Goal: Task Accomplishment & Management: Use online tool/utility

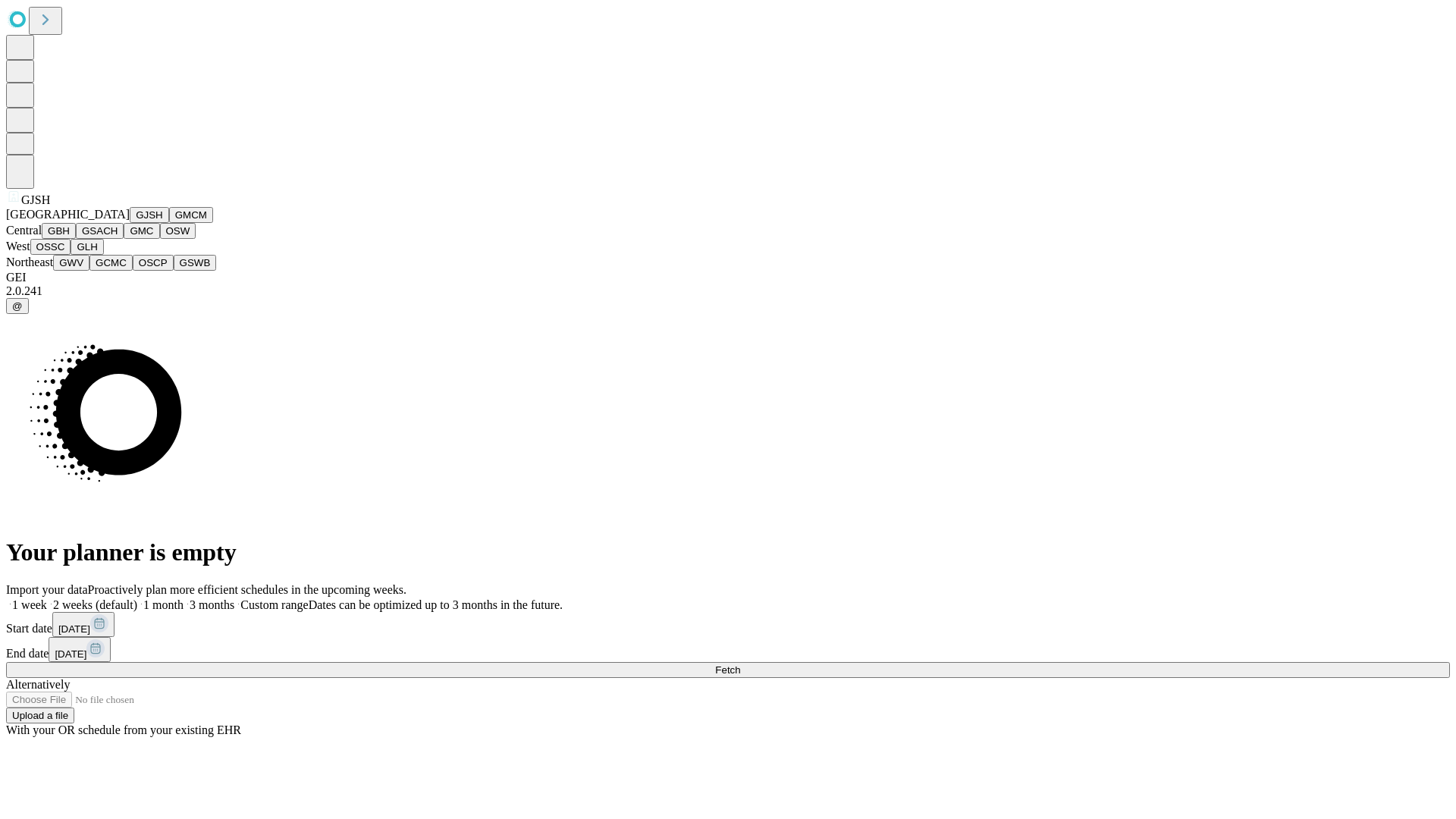
click at [130, 223] on button "GJSH" at bounding box center [149, 215] width 39 height 16
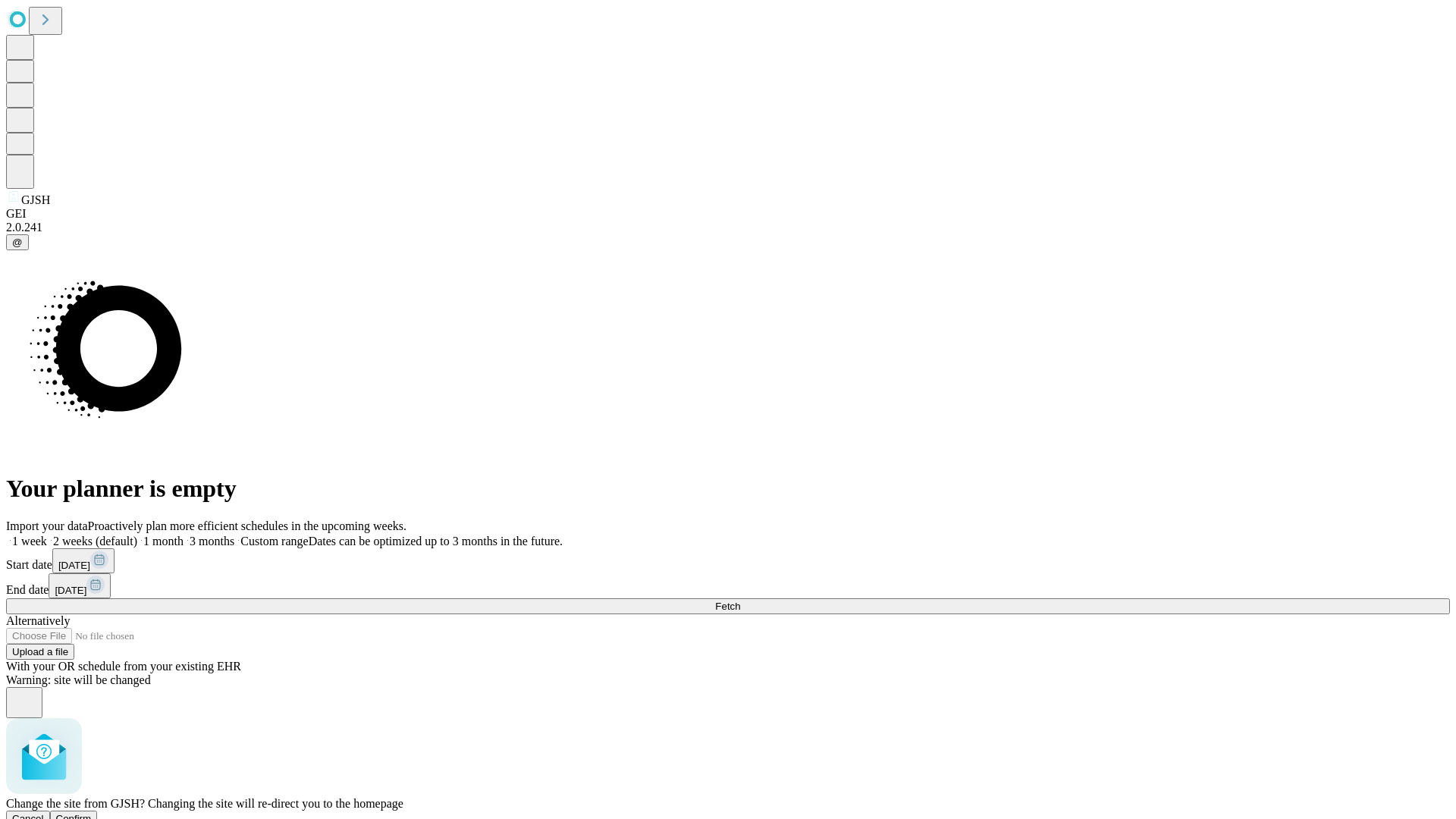
click at [91, 813] on span "Confirm" at bounding box center [73, 819] width 36 height 12
click at [138, 535] on label "2 weeks (default)" at bounding box center [92, 541] width 90 height 13
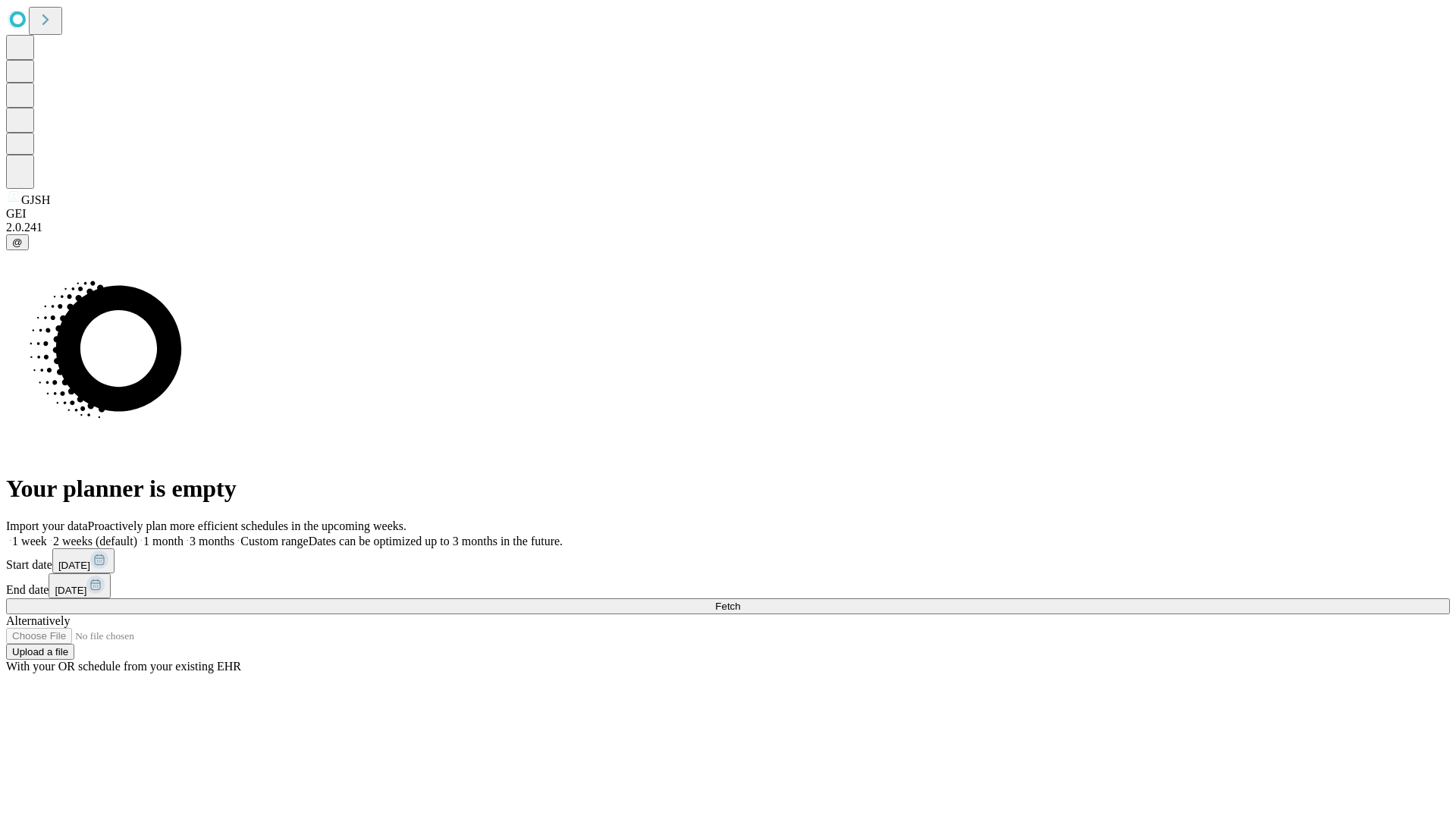
click at [740, 601] on span "Fetch" at bounding box center [728, 606] width 25 height 12
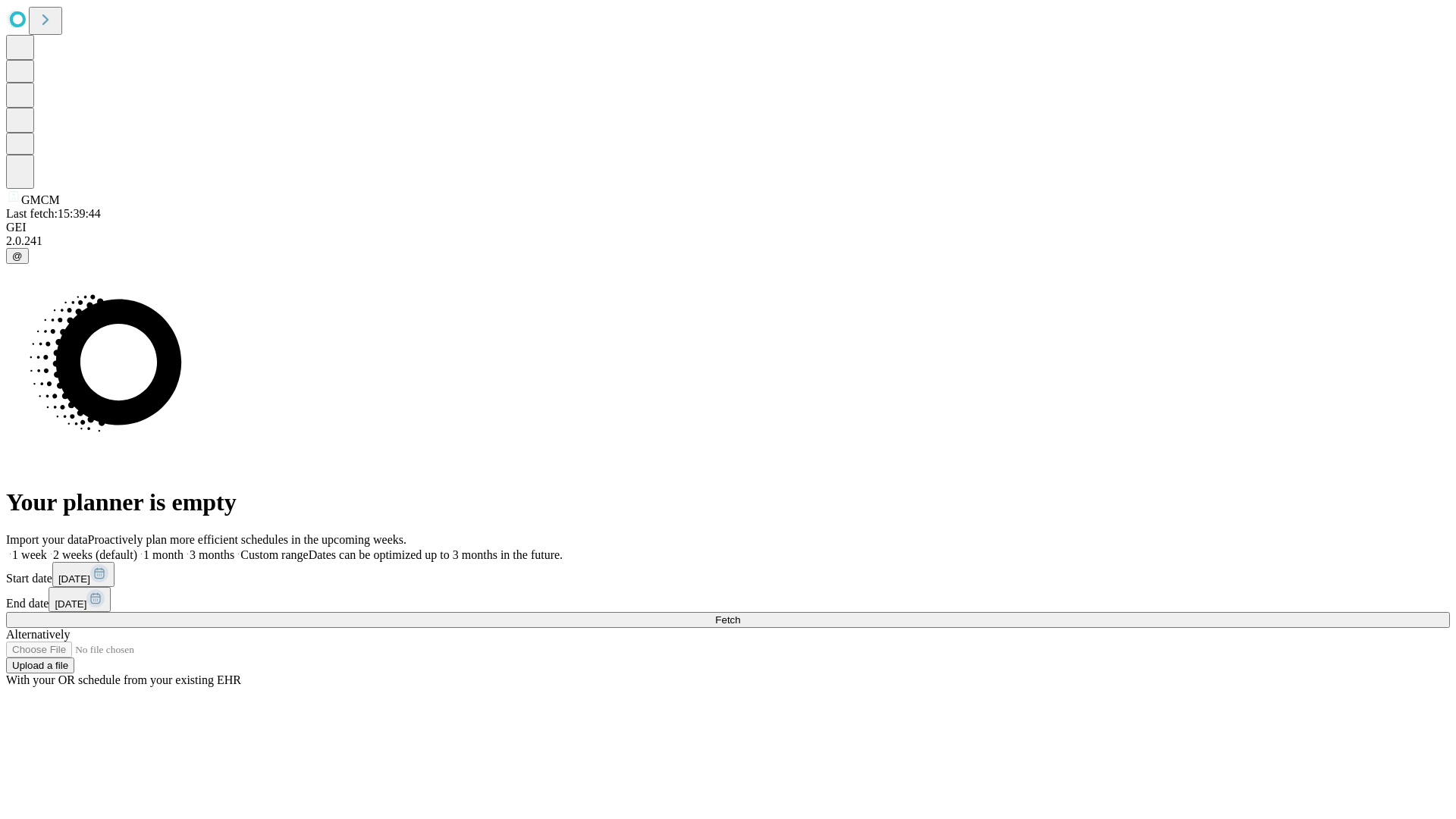
click at [138, 549] on label "2 weeks (default)" at bounding box center [92, 554] width 90 height 13
click at [740, 614] on span "Fetch" at bounding box center [728, 620] width 25 height 12
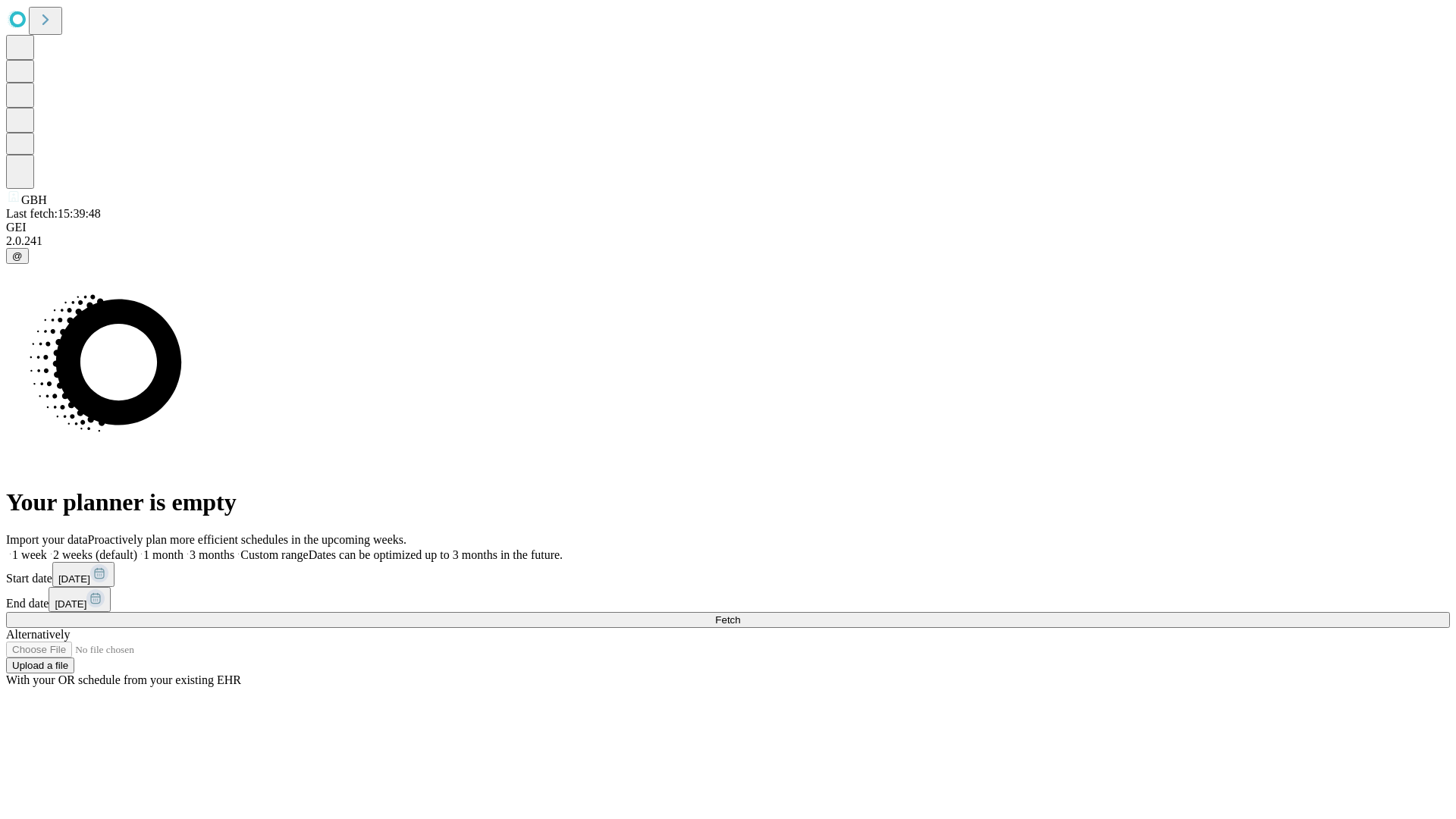
click at [138, 549] on label "2 weeks (default)" at bounding box center [92, 554] width 90 height 13
click at [740, 614] on span "Fetch" at bounding box center [728, 620] width 25 height 12
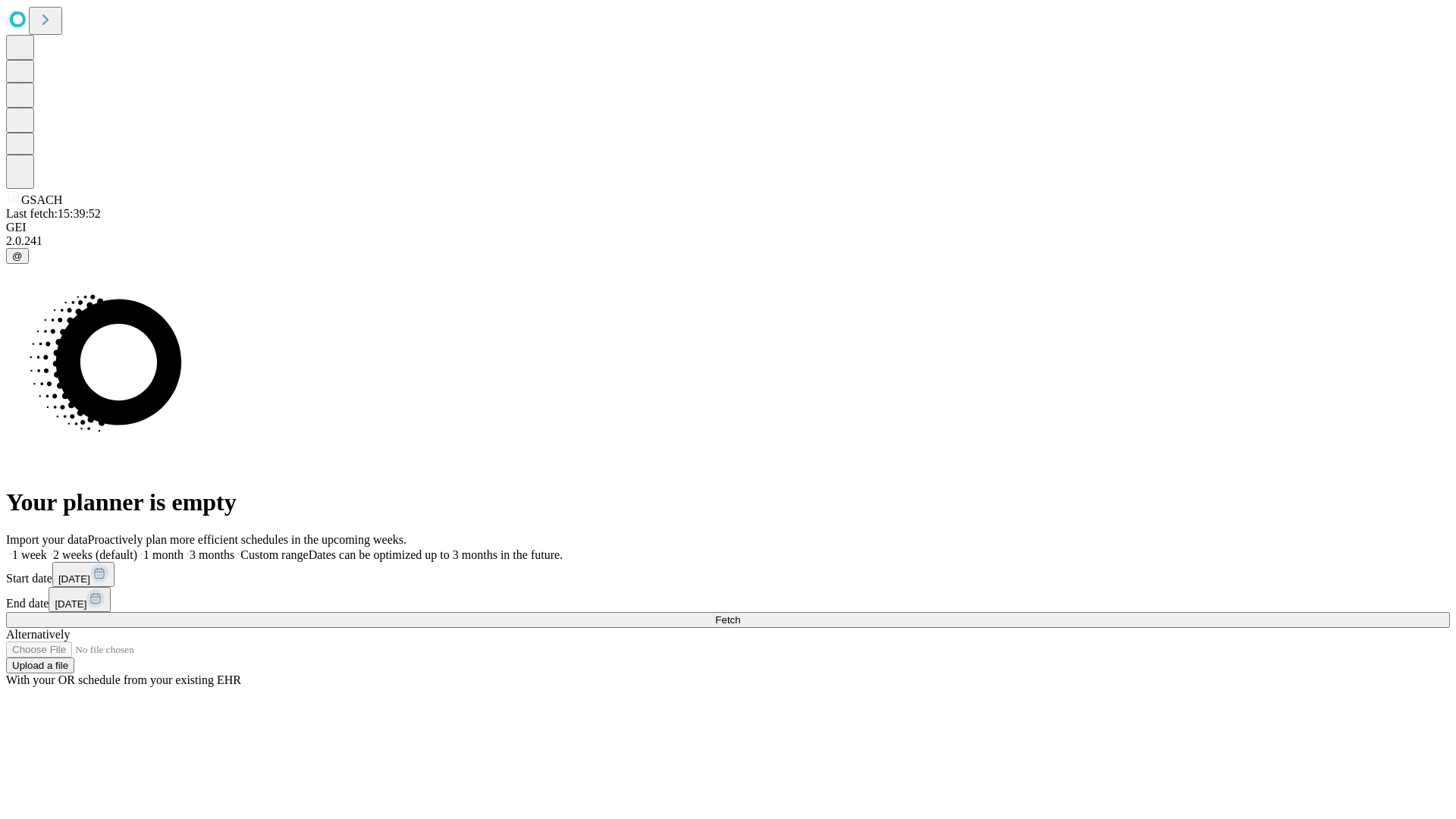
click at [740, 614] on span "Fetch" at bounding box center [728, 620] width 25 height 12
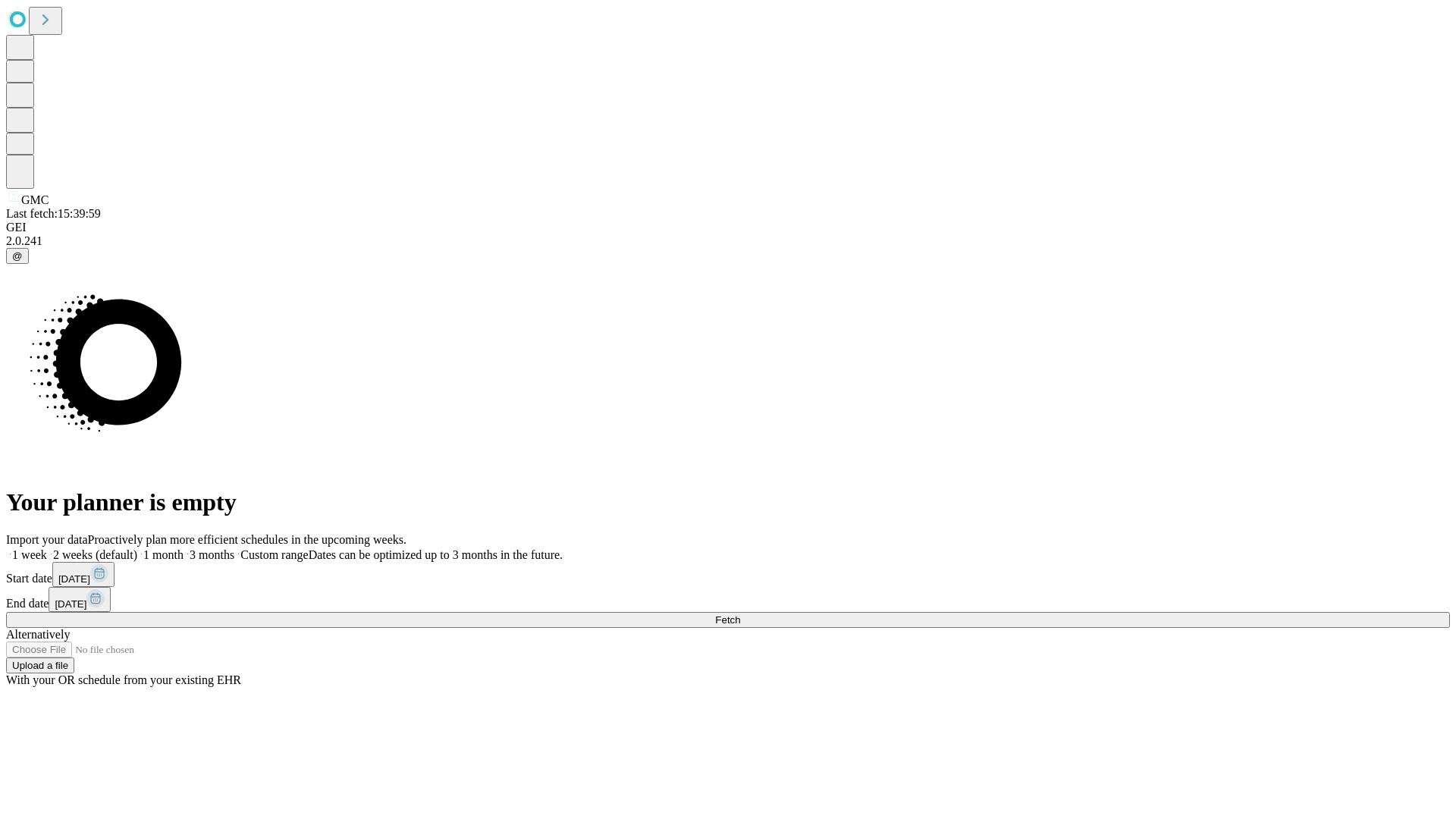
click at [138, 549] on label "2 weeks (default)" at bounding box center [92, 554] width 90 height 13
click at [740, 614] on span "Fetch" at bounding box center [728, 620] width 25 height 12
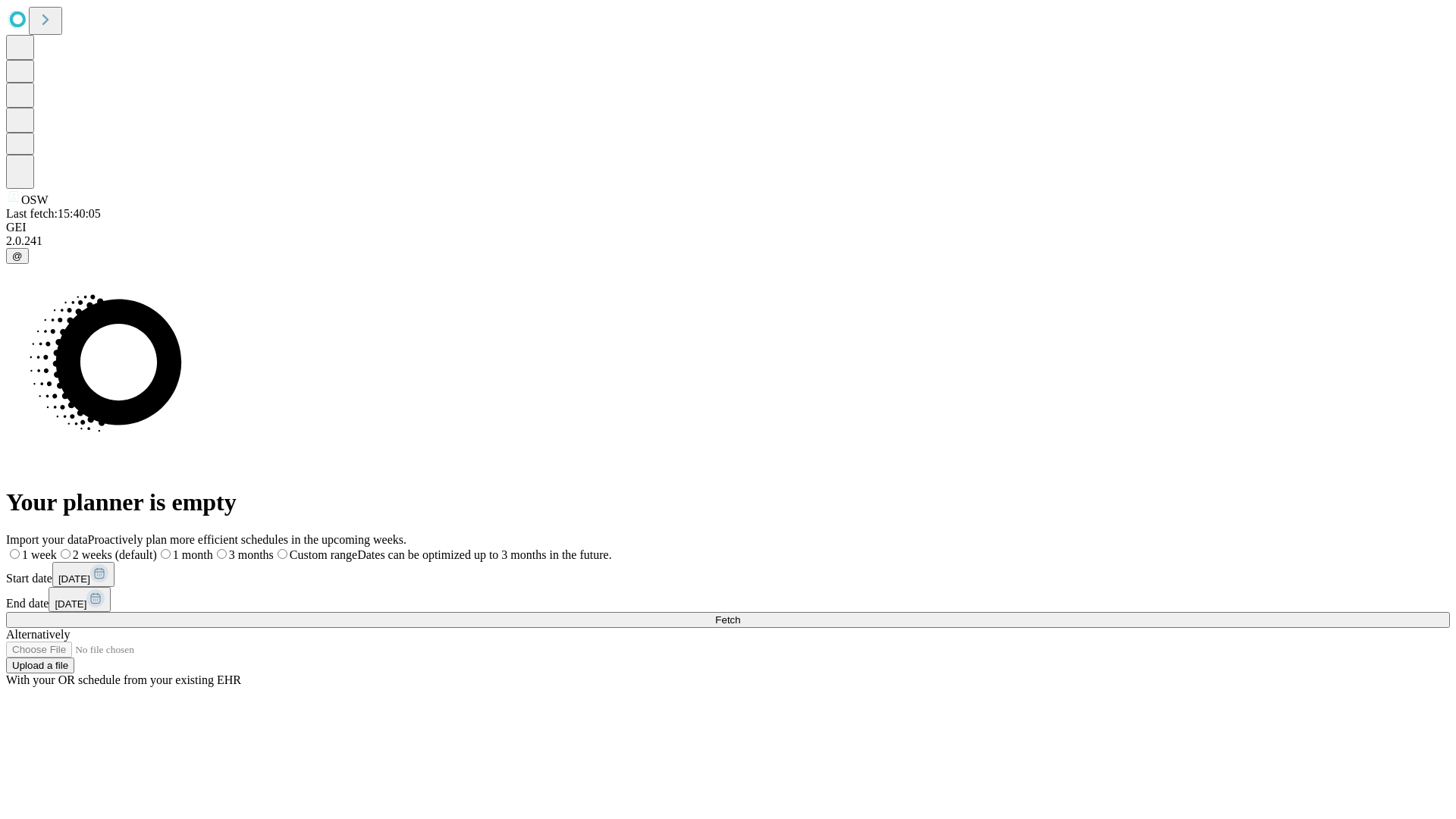
click at [740, 614] on span "Fetch" at bounding box center [728, 620] width 25 height 12
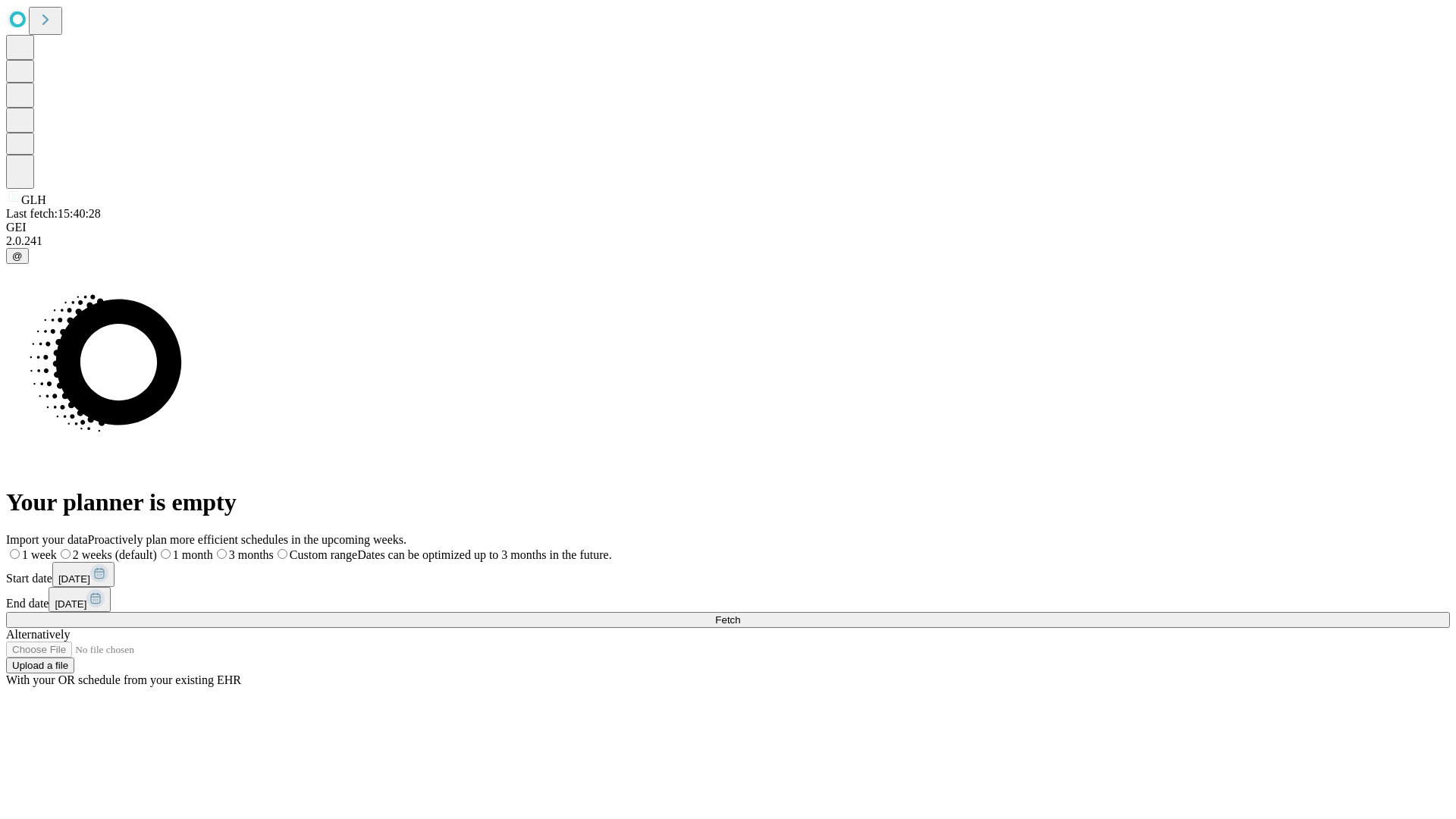
click at [740, 614] on span "Fetch" at bounding box center [728, 620] width 25 height 12
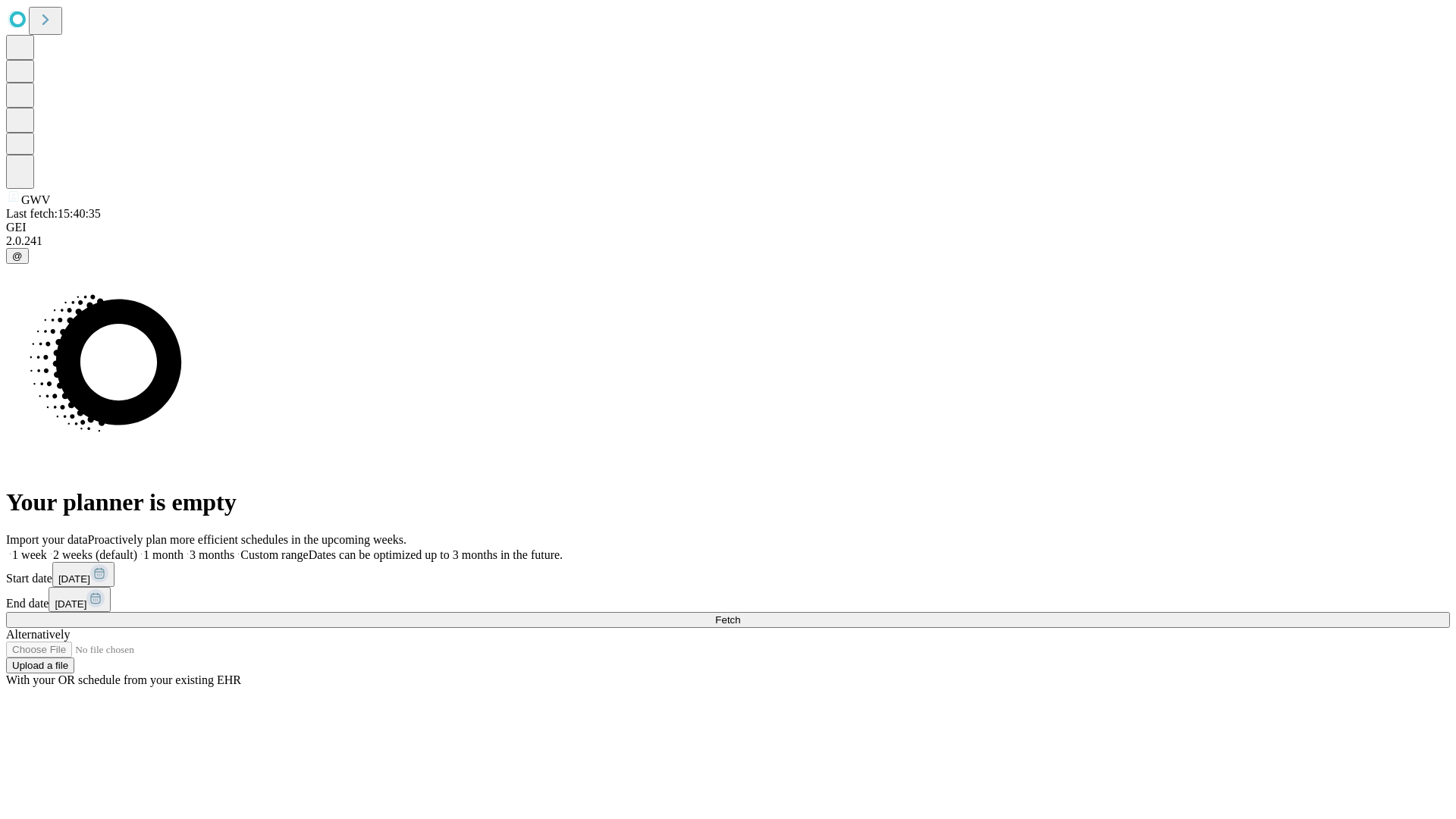
click at [138, 549] on label "2 weeks (default)" at bounding box center [92, 554] width 90 height 13
click at [740, 614] on span "Fetch" at bounding box center [728, 620] width 25 height 12
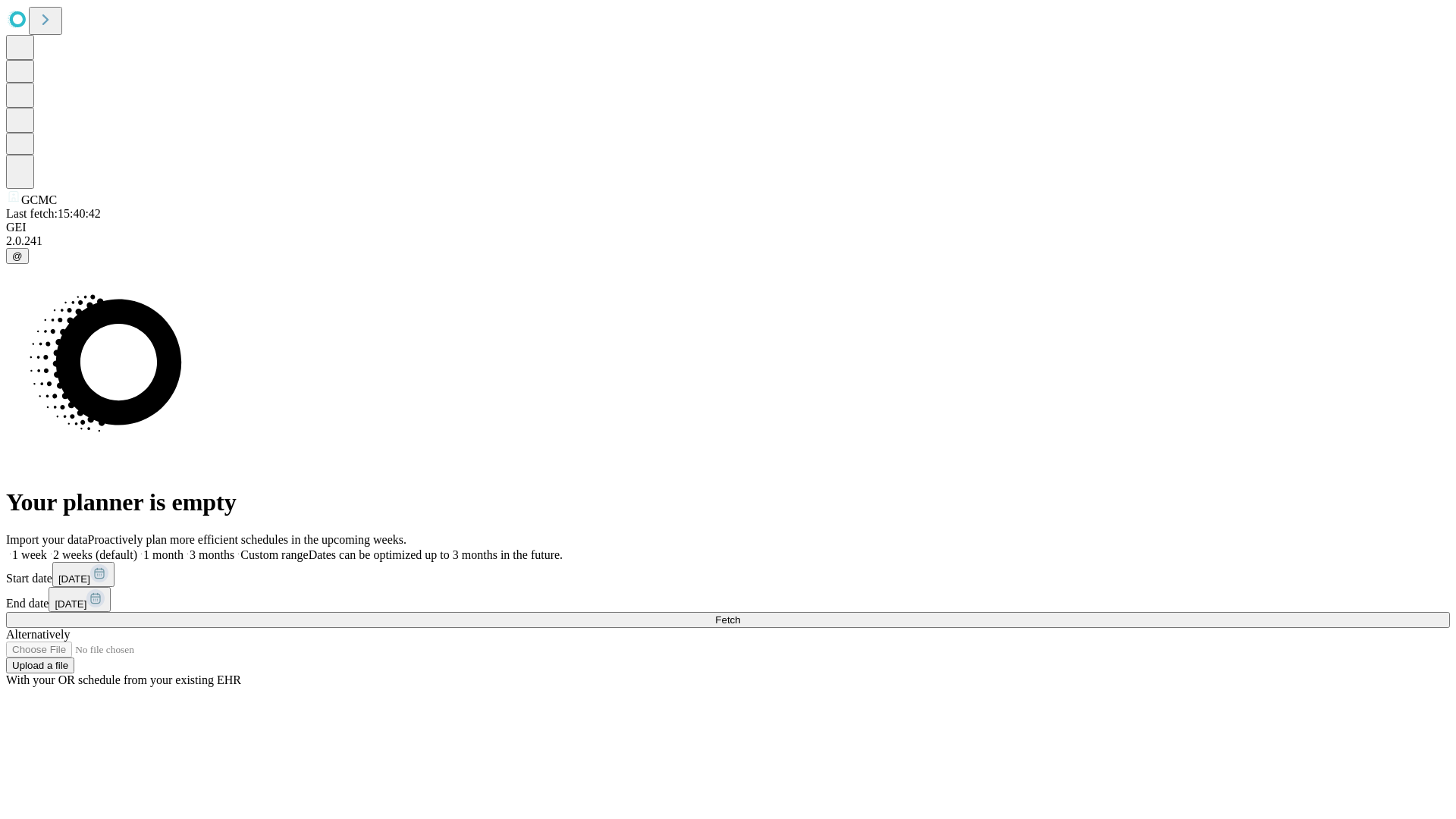
click at [138, 549] on label "2 weeks (default)" at bounding box center [92, 554] width 90 height 13
click at [740, 614] on span "Fetch" at bounding box center [728, 620] width 25 height 12
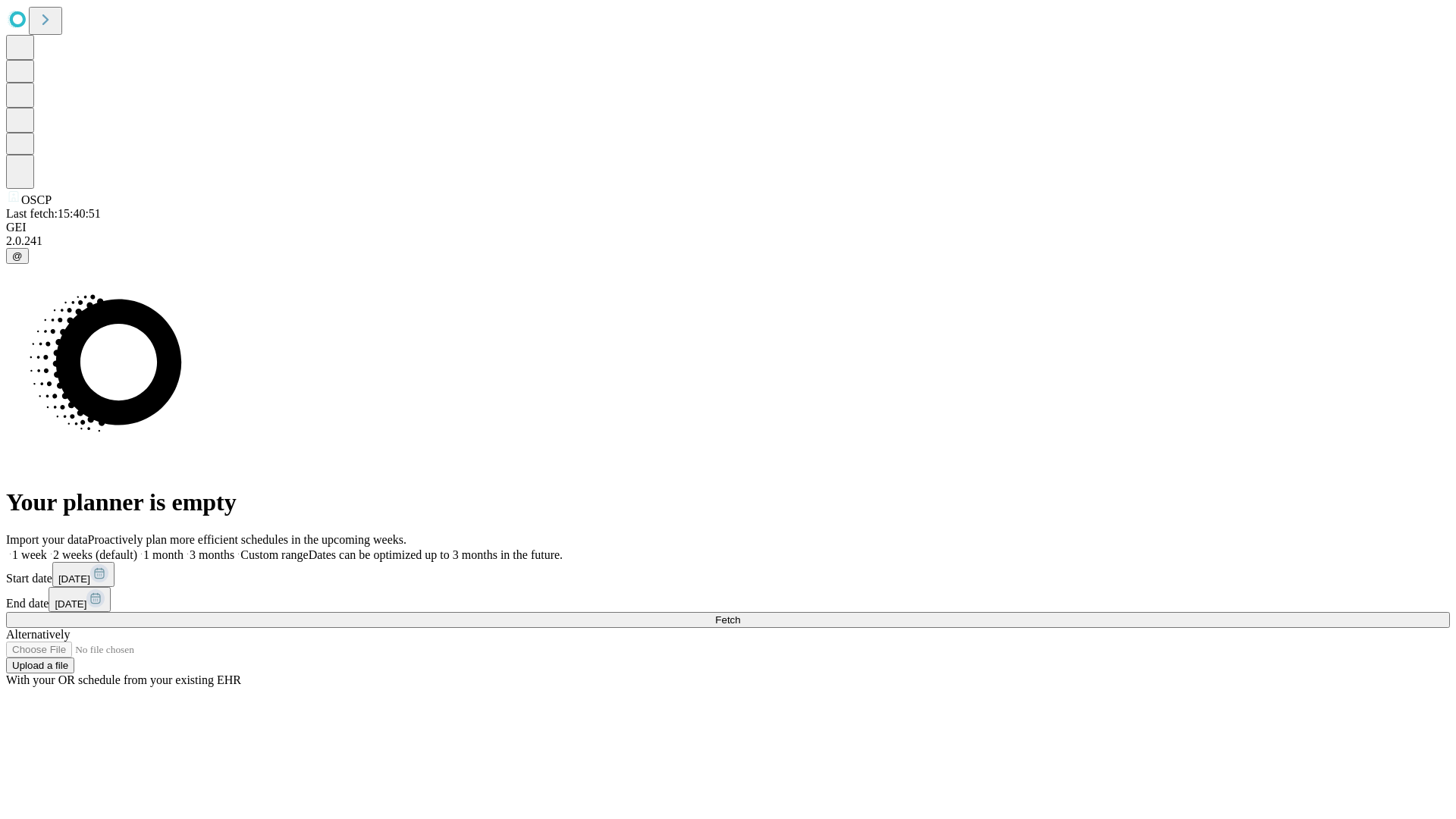
click at [138, 549] on label "2 weeks (default)" at bounding box center [92, 554] width 90 height 13
click at [740, 614] on span "Fetch" at bounding box center [728, 620] width 25 height 12
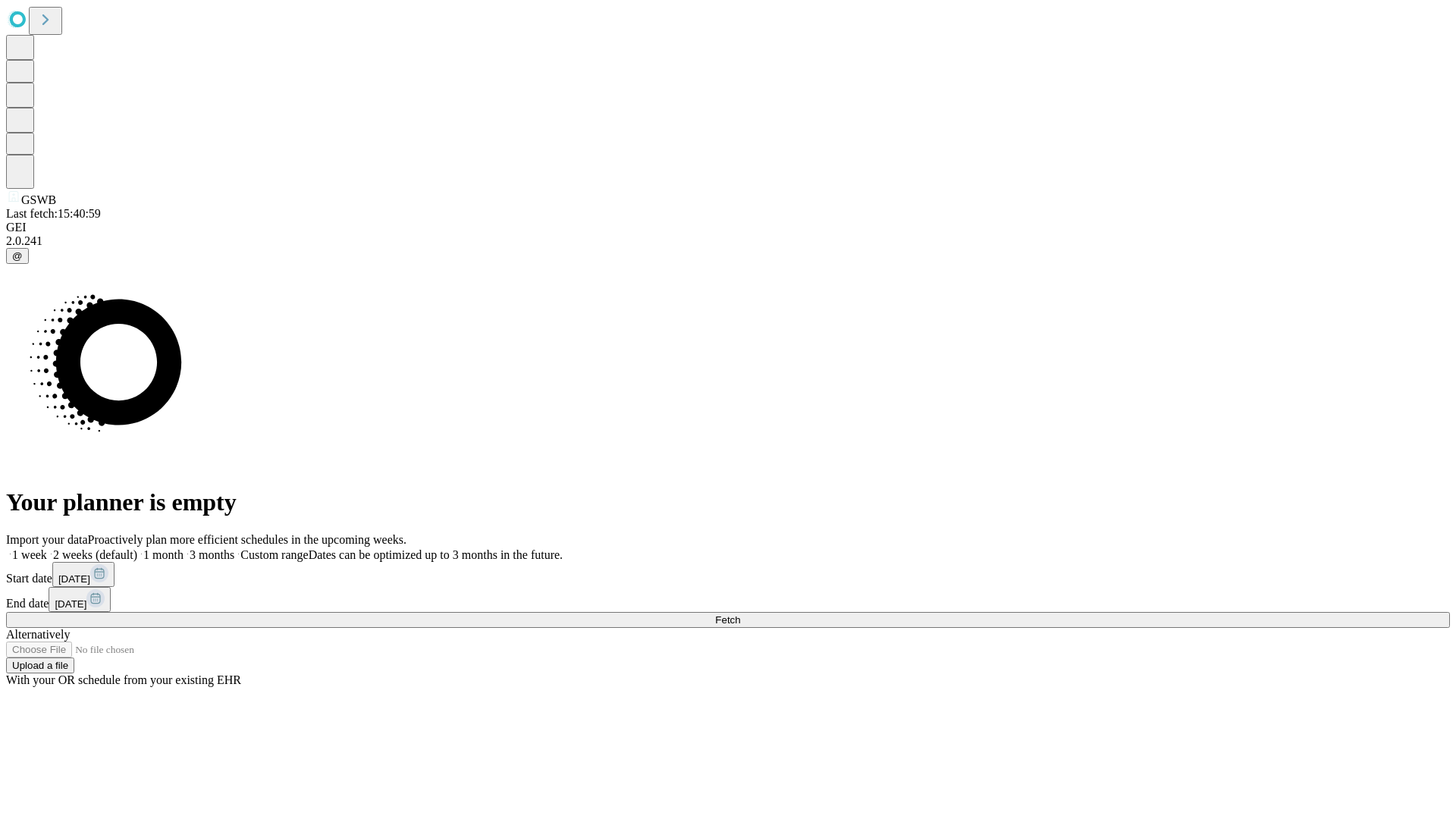
click at [138, 549] on label "2 weeks (default)" at bounding box center [92, 554] width 90 height 13
click at [740, 614] on span "Fetch" at bounding box center [728, 620] width 25 height 12
